Goal: Task Accomplishment & Management: Complete application form

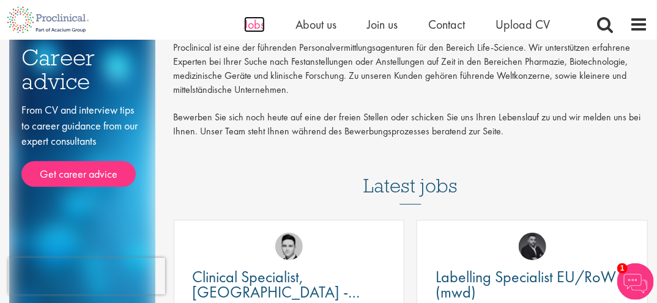
click at [254, 24] on span "Jobs" at bounding box center [254, 25] width 21 height 16
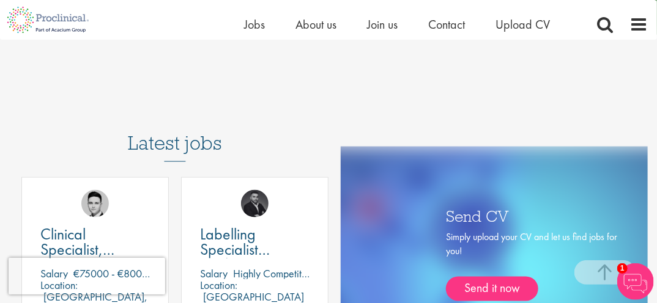
scroll to position [587, 0]
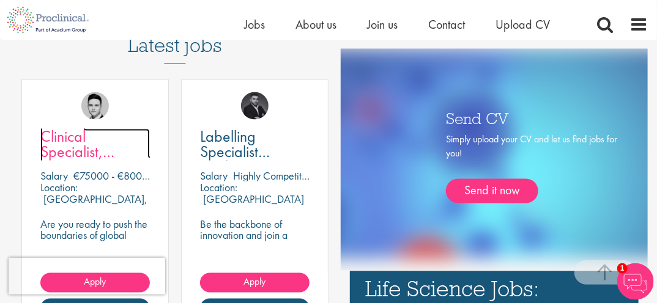
click at [81, 140] on span "Clinical Specialist, [GEOGRAPHIC_DATA] - Cardiac" at bounding box center [113, 159] width 147 height 67
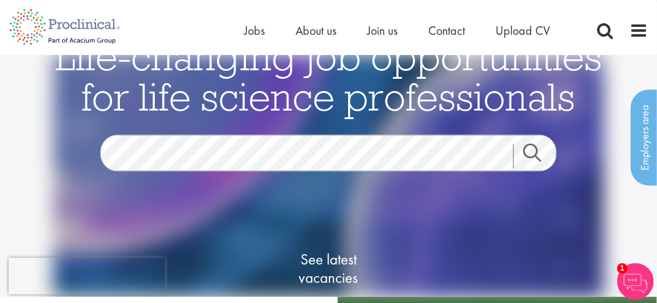
click at [526, 150] on link "Search" at bounding box center [539, 156] width 53 height 24
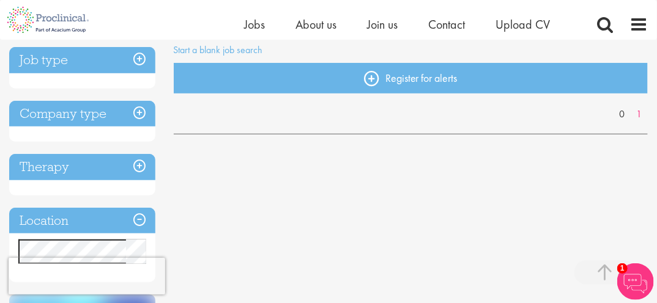
scroll to position [196, 0]
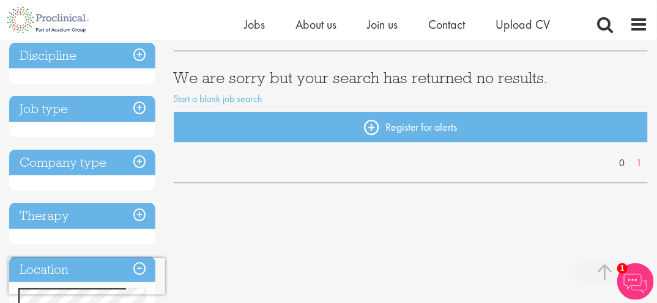
click at [76, 101] on h3 "Job type" at bounding box center [82, 109] width 146 height 26
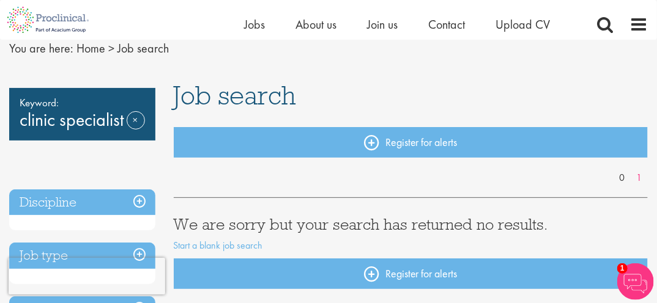
scroll to position [0, 0]
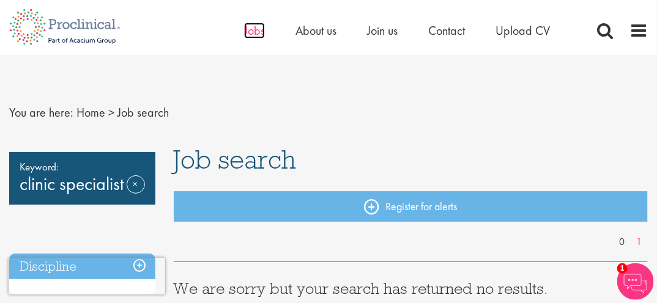
click at [252, 33] on span "Jobs" at bounding box center [254, 31] width 21 height 16
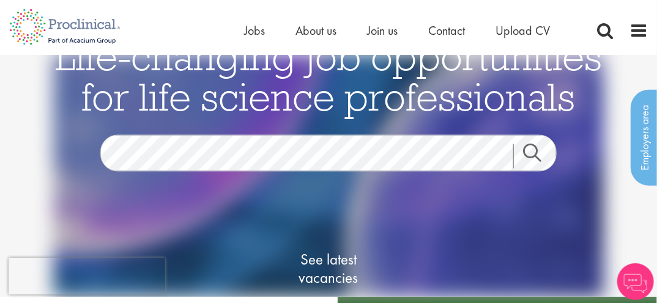
click at [532, 153] on link "Search" at bounding box center [539, 156] width 53 height 24
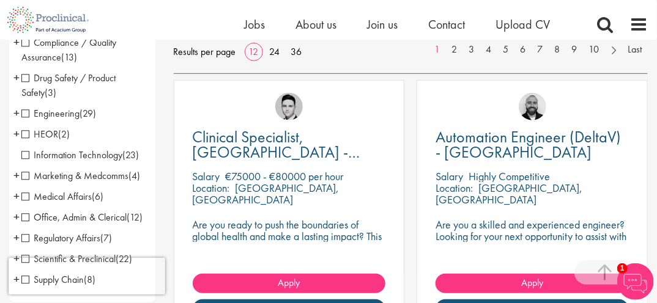
scroll to position [245, 0]
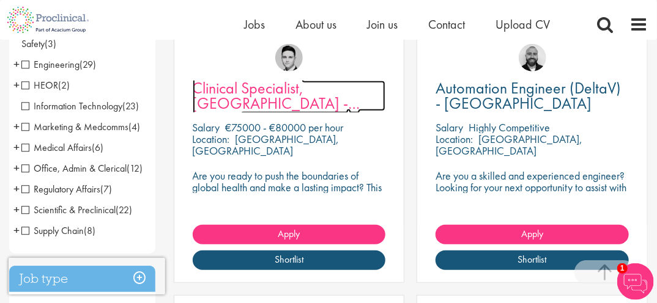
click at [219, 92] on span "Clinical Specialist, [GEOGRAPHIC_DATA] - Cardiac" at bounding box center [277, 103] width 168 height 51
